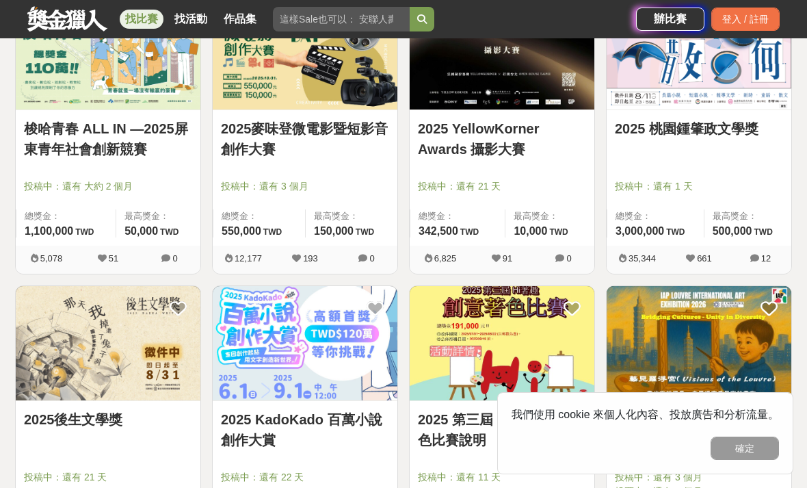
scroll to position [1465, 0]
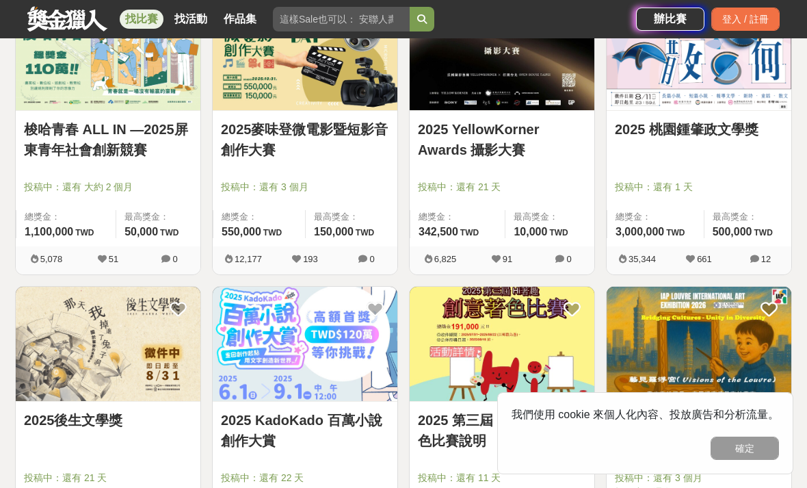
click at [265, 357] on img at bounding box center [305, 343] width 185 height 114
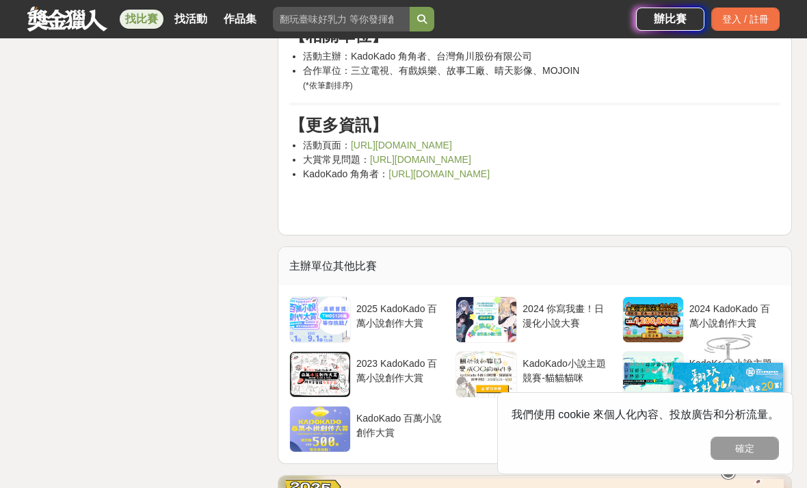
scroll to position [5152, 0]
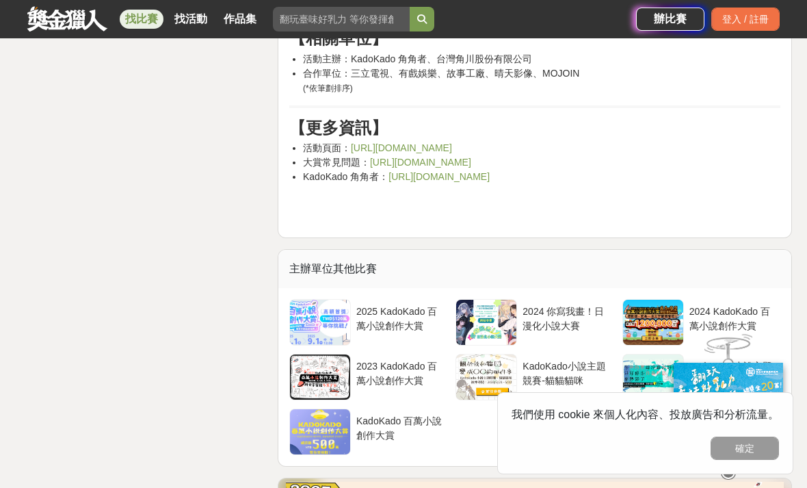
click at [452, 148] on link "[URL][DOMAIN_NAME]" at bounding box center [401, 147] width 101 height 11
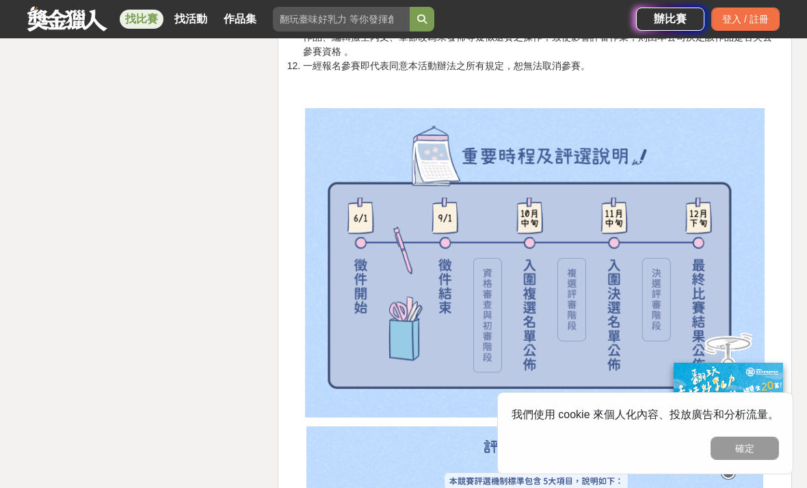
scroll to position [2438, 0]
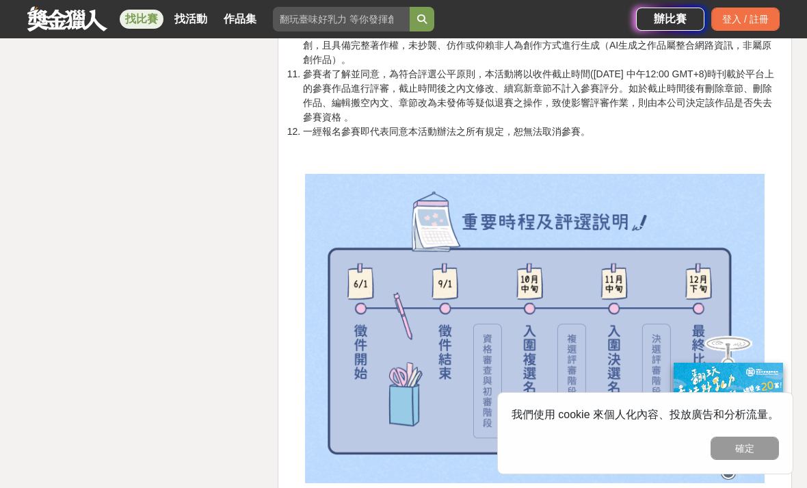
click at [150, 13] on link "找比賽" at bounding box center [142, 19] width 44 height 19
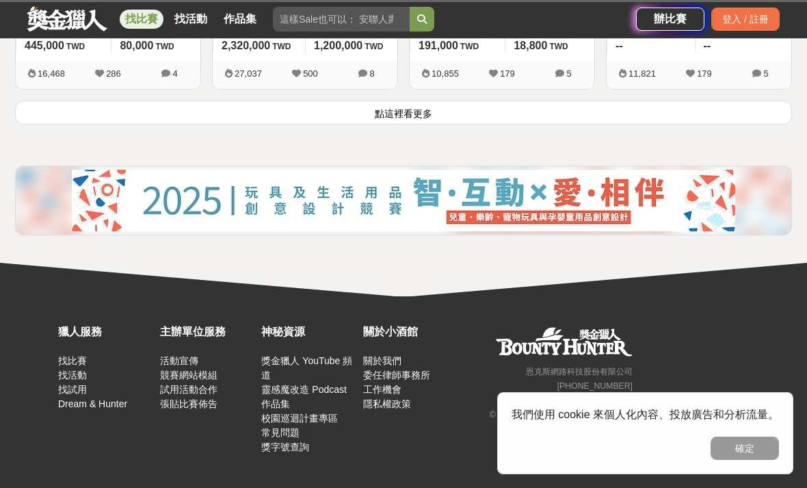
click at [241, 18] on link "作品集" at bounding box center [240, 19] width 44 height 19
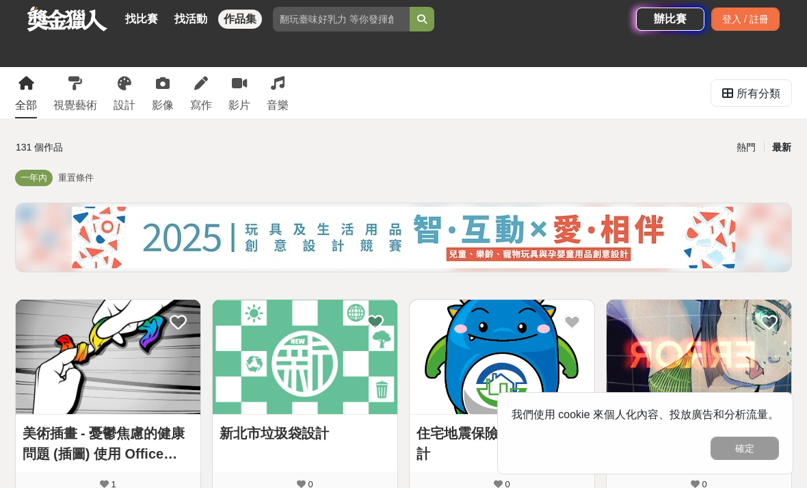
click at [200, 25] on link "找活動" at bounding box center [191, 19] width 44 height 19
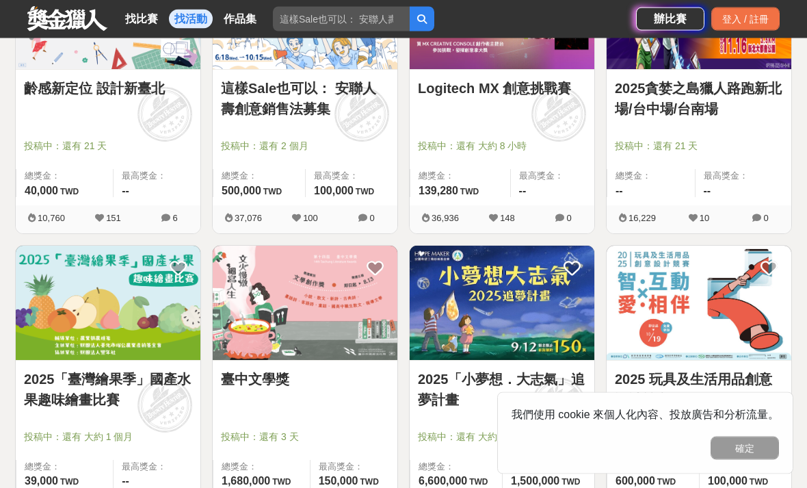
scroll to position [655, 0]
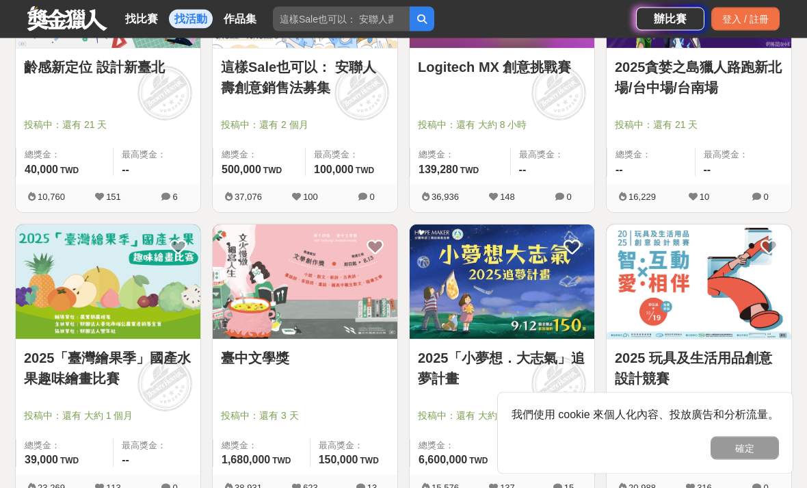
click at [561, 338] on img at bounding box center [502, 282] width 185 height 114
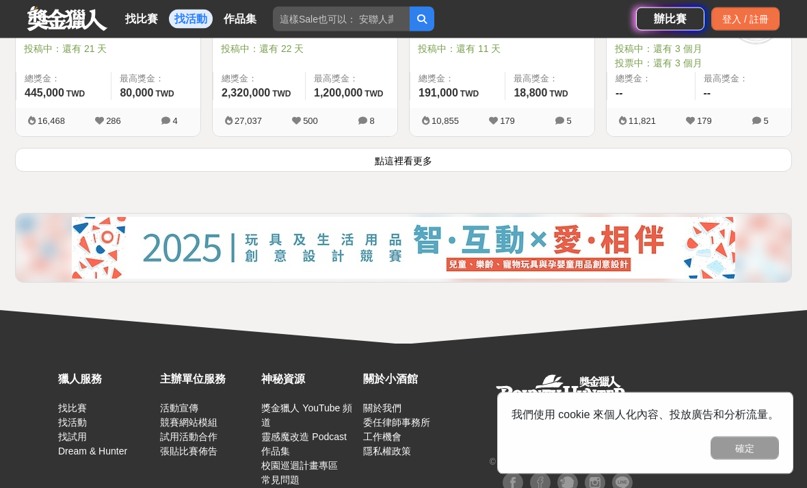
scroll to position [1897, 0]
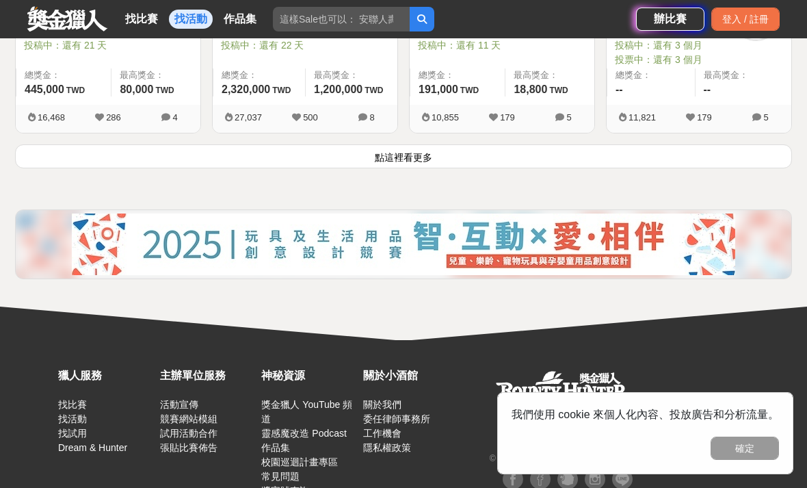
click at [710, 159] on button "點這裡看更多" at bounding box center [403, 156] width 777 height 24
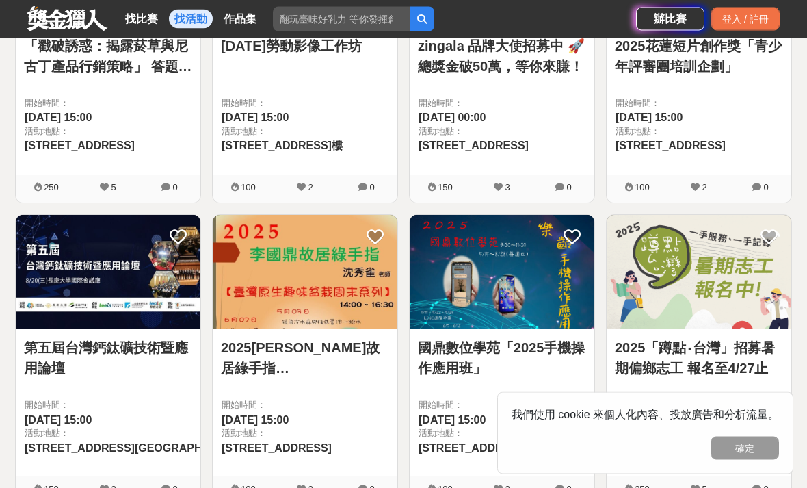
scroll to position [2736, 0]
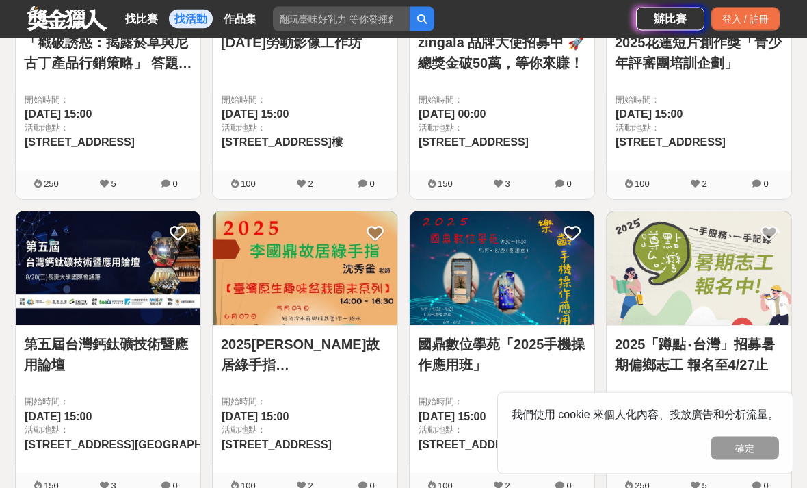
click at [742, 270] on img at bounding box center [699, 269] width 185 height 114
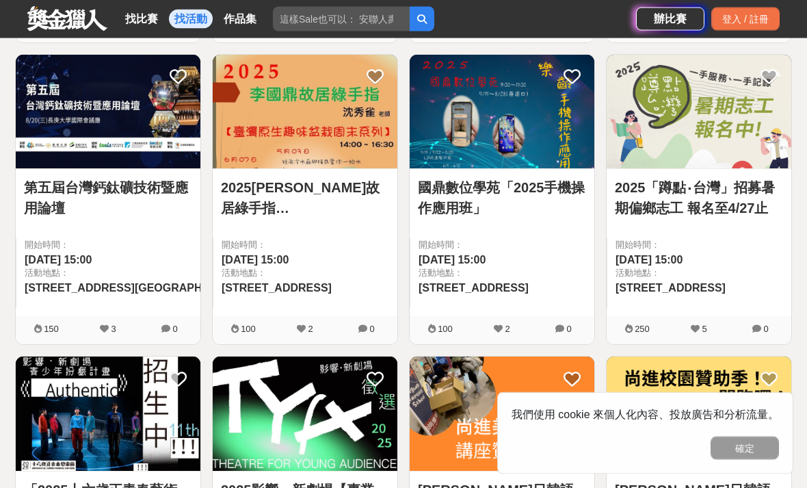
scroll to position [2717, 0]
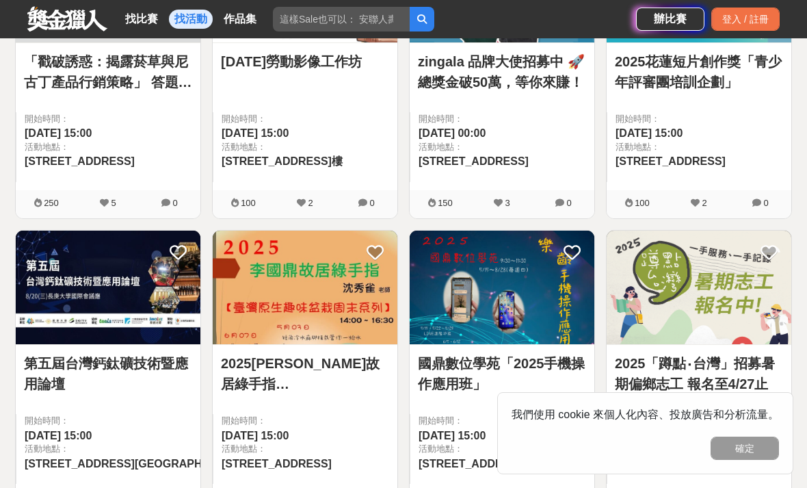
click at [138, 19] on link "找比賽" at bounding box center [142, 19] width 44 height 19
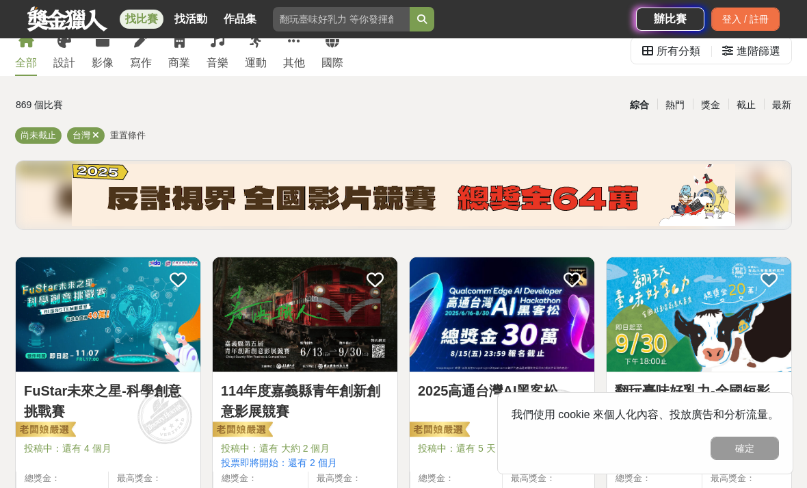
scroll to position [64, 0]
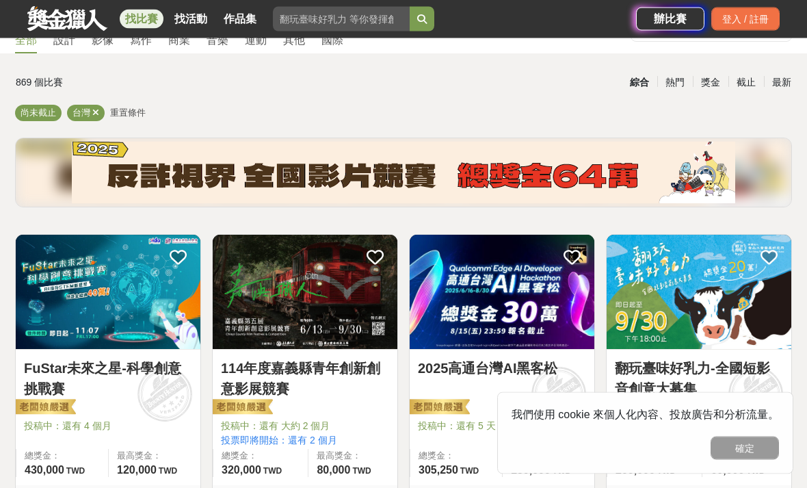
click at [728, 309] on img at bounding box center [699, 292] width 185 height 114
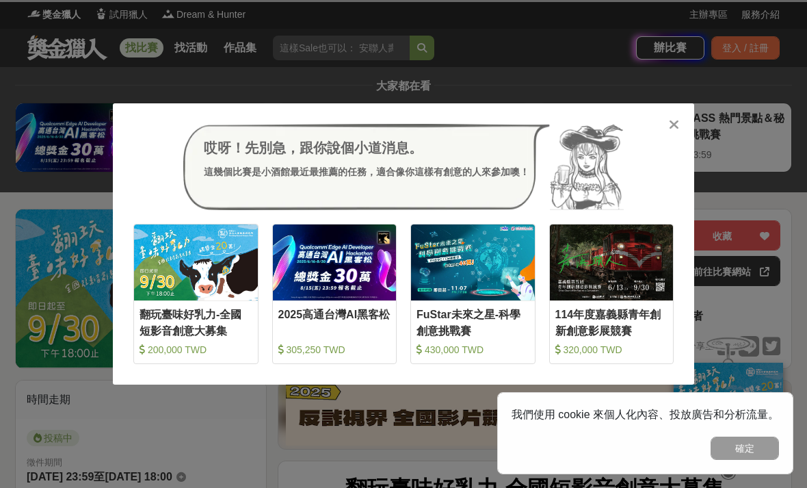
click at [678, 126] on icon at bounding box center [674, 125] width 10 height 14
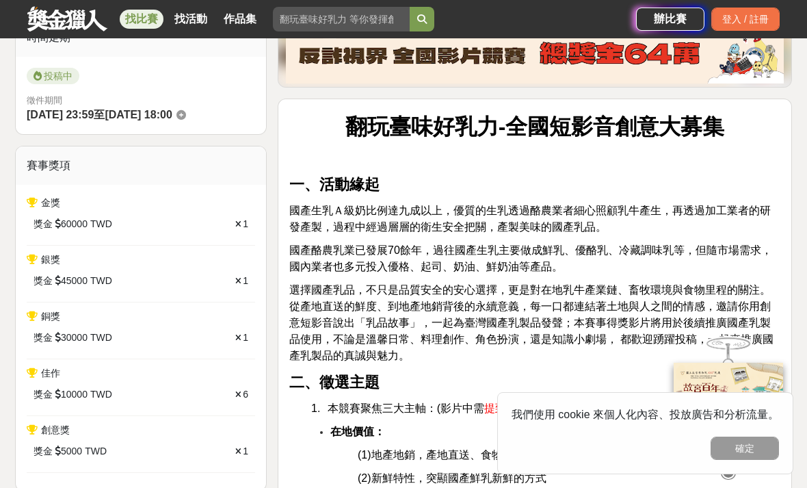
scroll to position [364, 0]
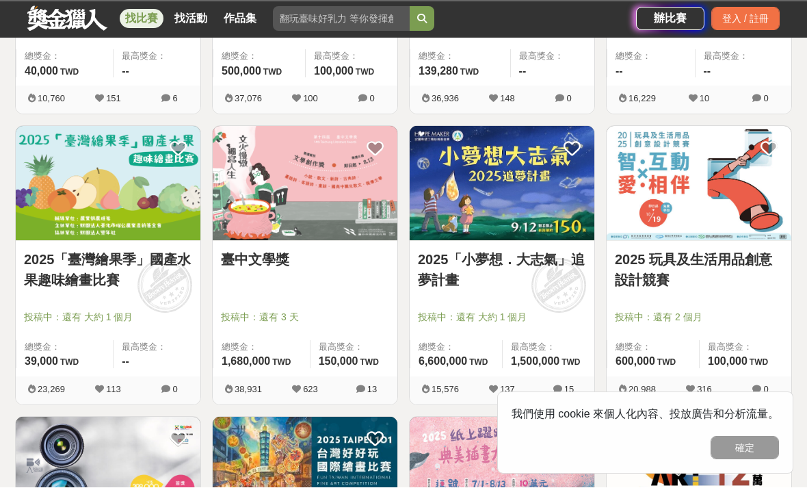
scroll to position [754, 0]
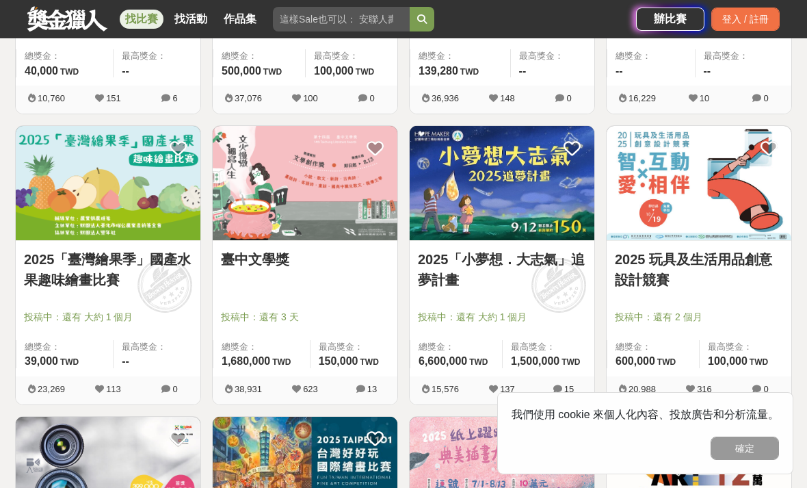
click at [574, 201] on img at bounding box center [502, 183] width 185 height 114
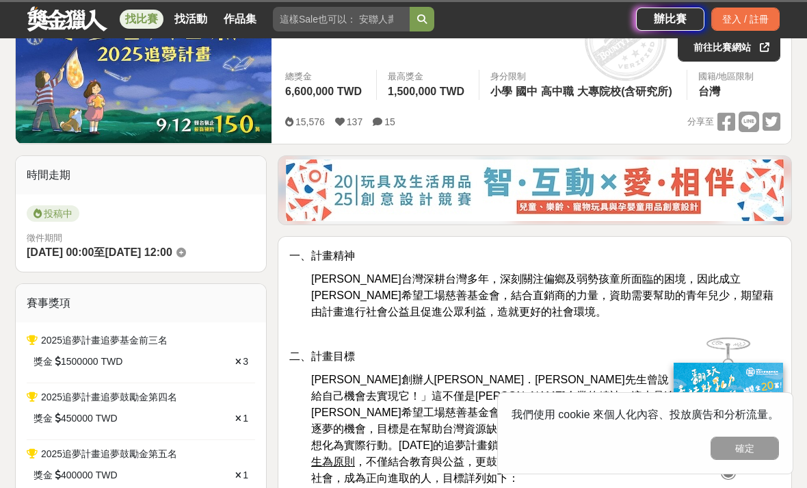
scroll to position [261, 0]
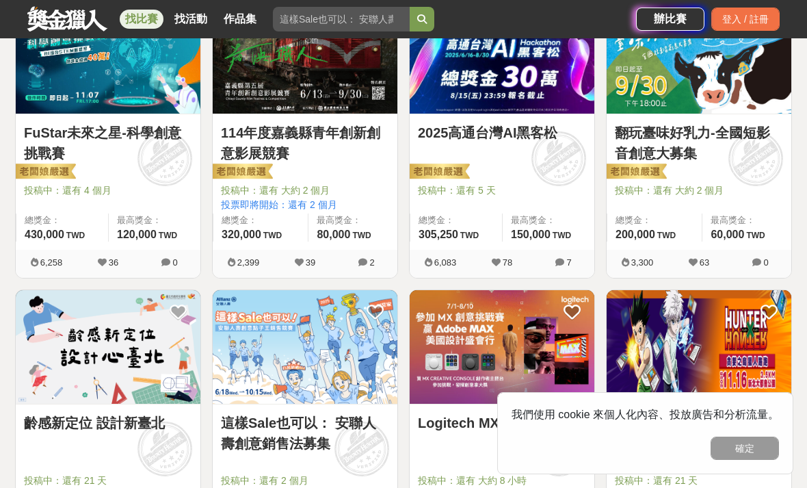
scroll to position [278, 0]
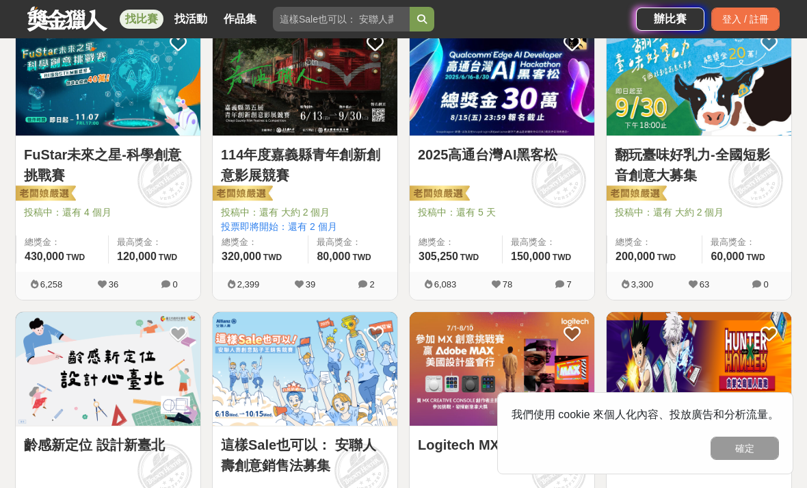
click at [305, 25] on input "search" at bounding box center [341, 19] width 137 height 25
click at [320, 20] on input "search" at bounding box center [341, 19] width 137 height 25
type input "作文"
click at [422, 19] on button "submit" at bounding box center [422, 19] width 25 height 25
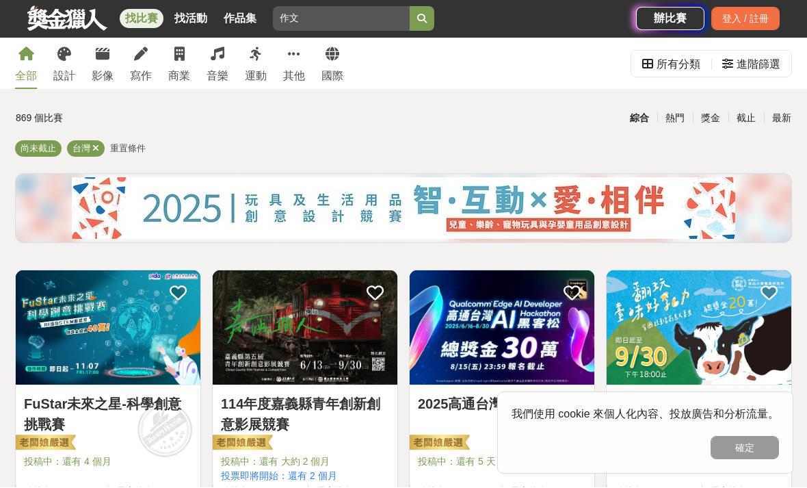
scroll to position [29, 0]
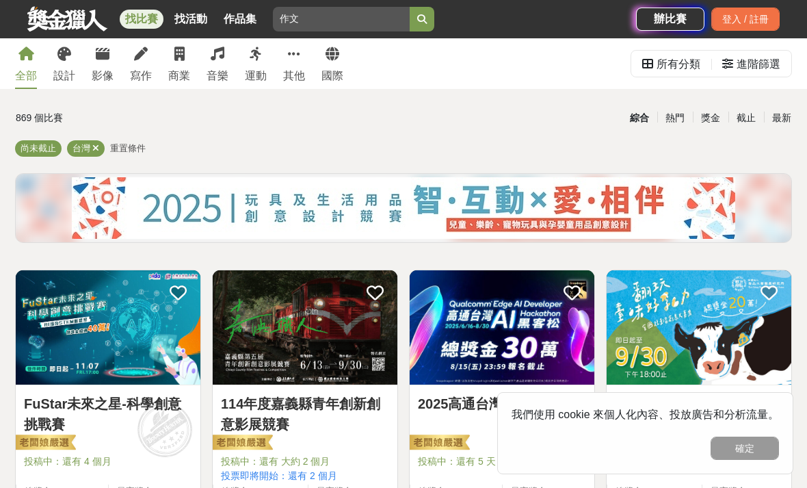
click at [59, 66] on link "設計" at bounding box center [64, 63] width 22 height 51
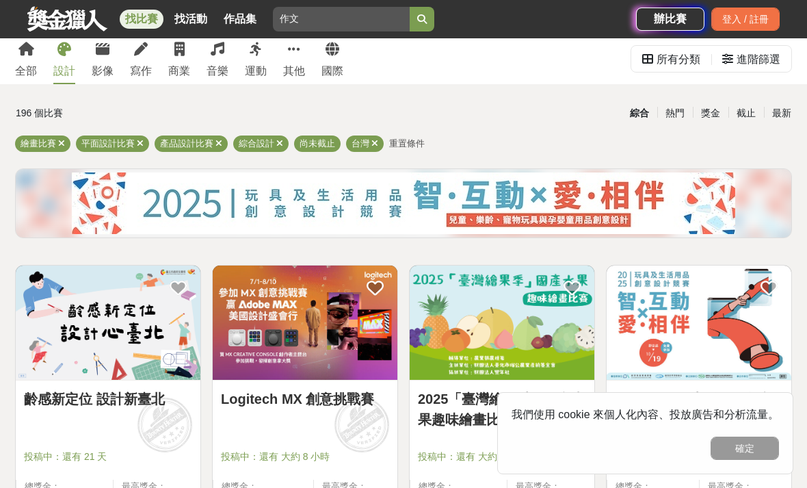
scroll to position [35, 0]
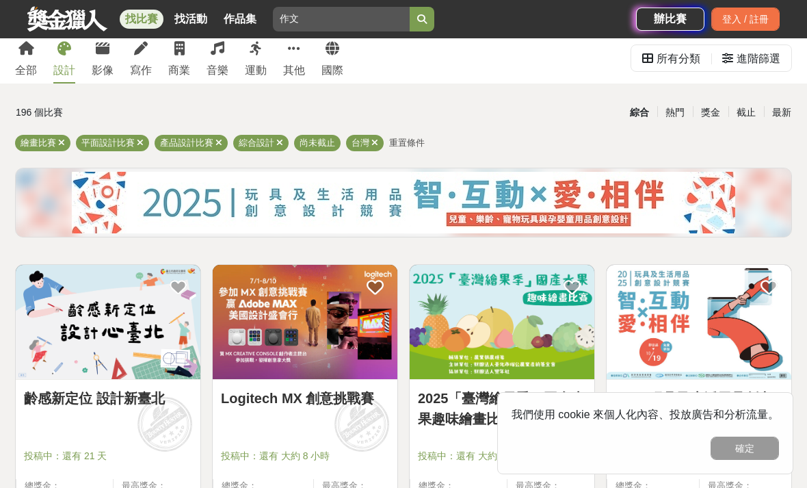
click at [150, 51] on link "寫作" at bounding box center [141, 57] width 22 height 51
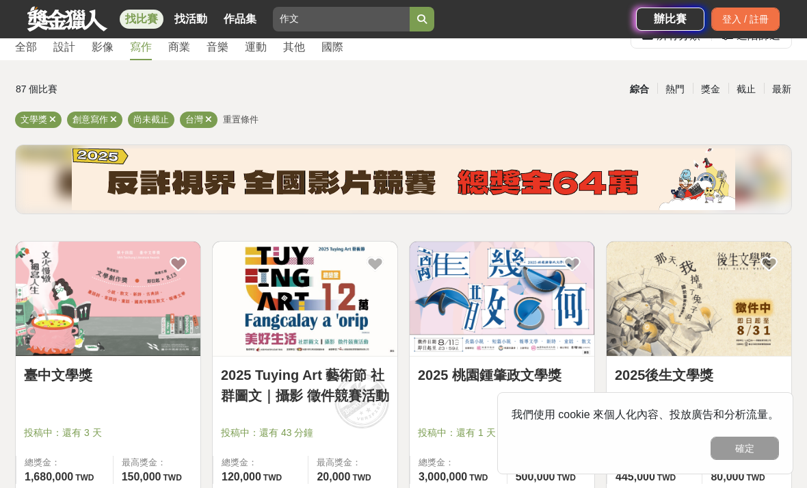
scroll to position [83, 0]
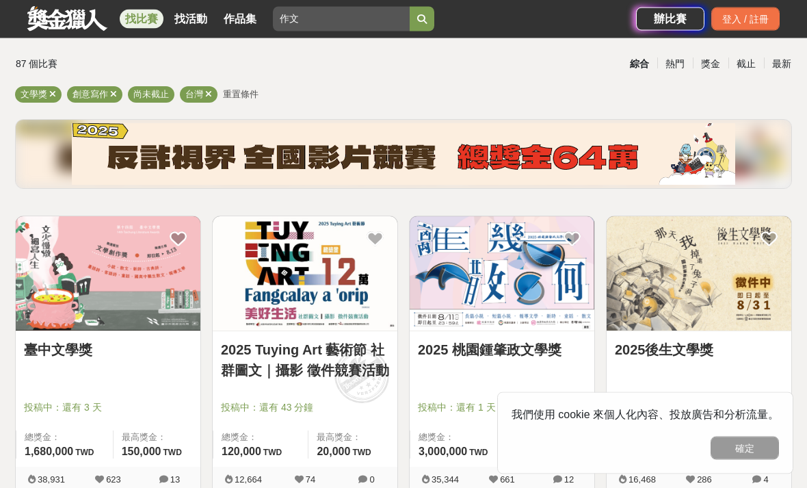
click at [161, 277] on img at bounding box center [108, 274] width 185 height 114
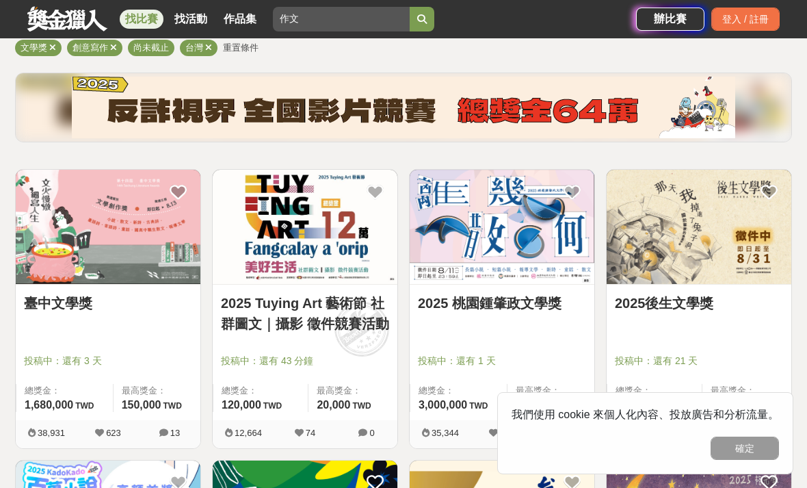
scroll to position [131, 0]
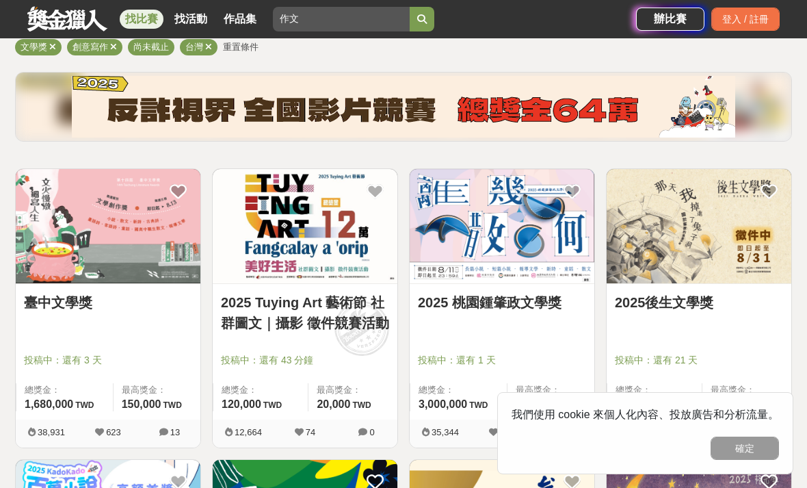
click at [344, 239] on img at bounding box center [305, 226] width 185 height 114
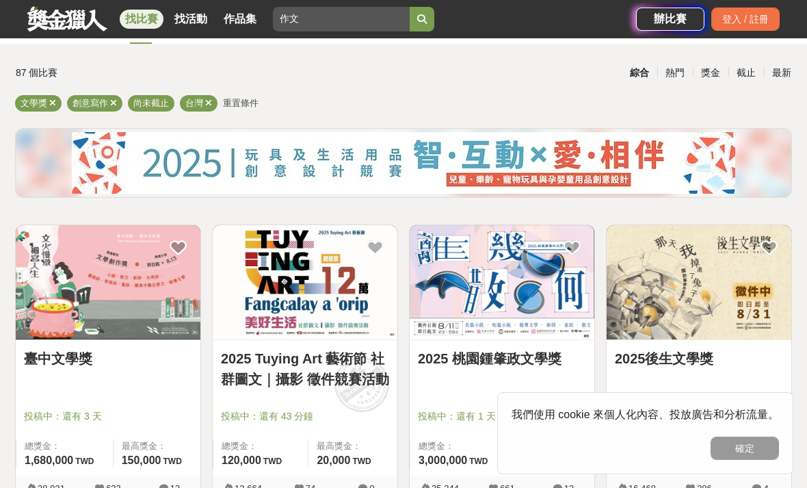
scroll to position [78, 0]
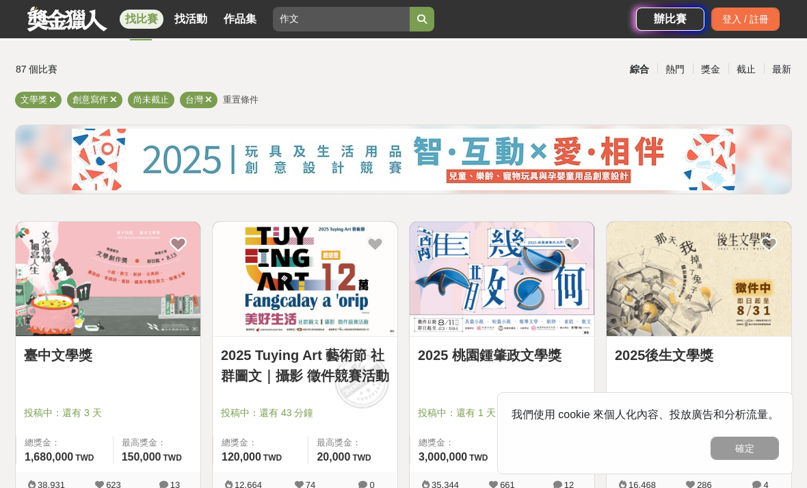
click at [731, 327] on img at bounding box center [699, 279] width 185 height 114
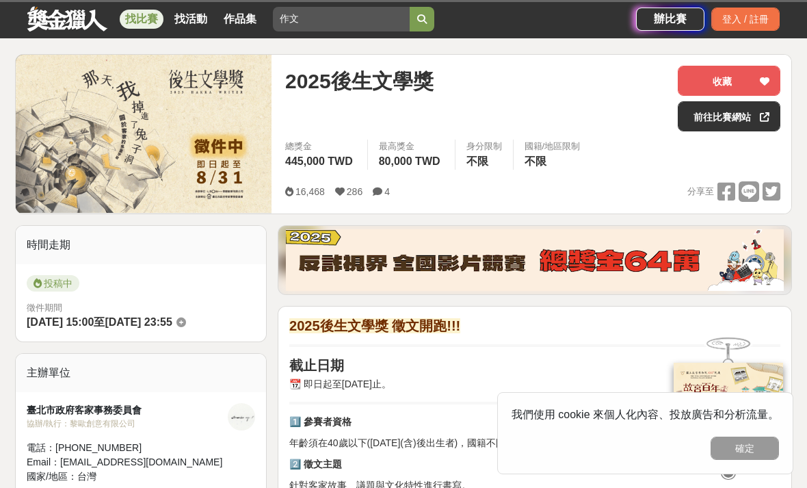
scroll to position [157, 0]
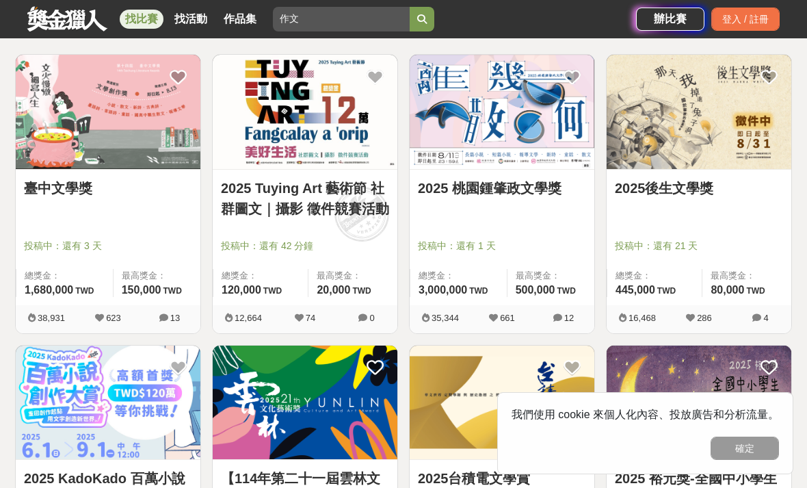
scroll to position [260, 0]
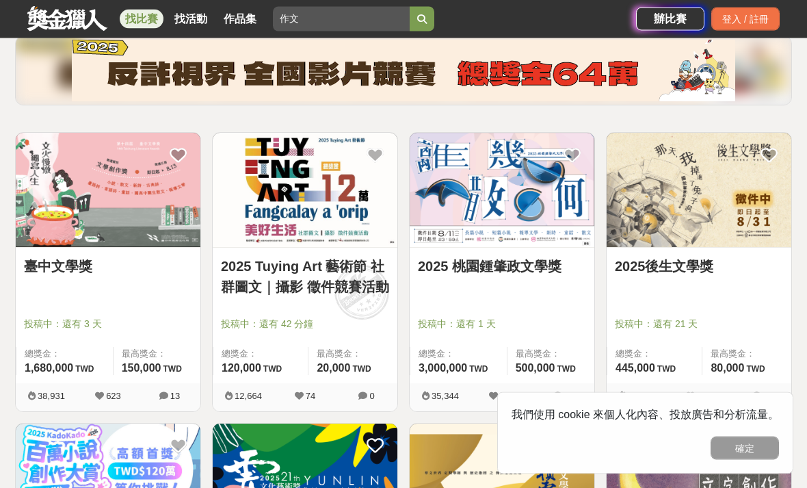
click at [716, 206] on img at bounding box center [699, 190] width 185 height 114
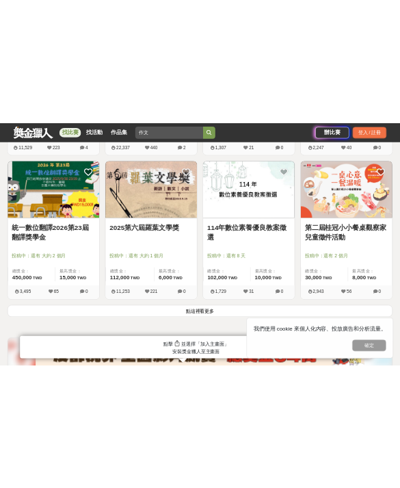
scroll to position [3467, 0]
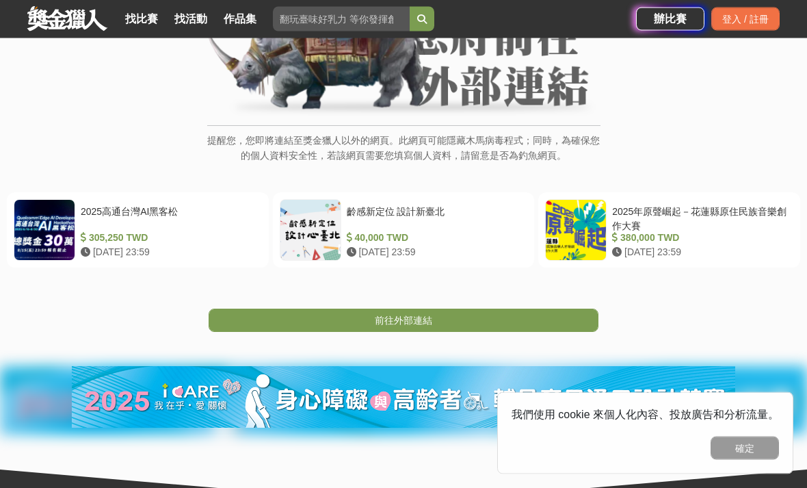
scroll to position [92, 0]
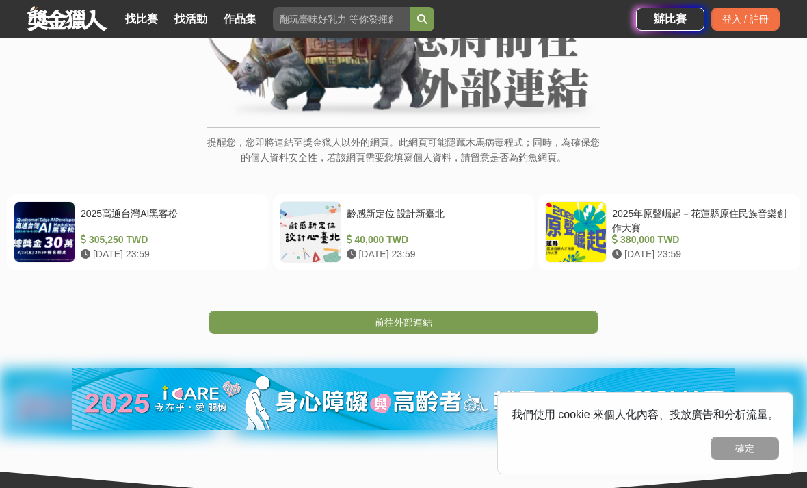
click at [548, 324] on link "前往外部連結" at bounding box center [404, 321] width 390 height 23
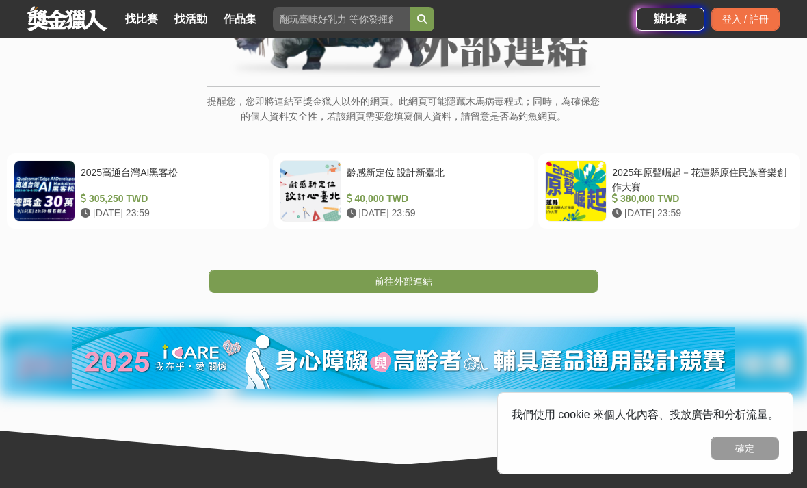
scroll to position [200, 0]
